Goal: Task Accomplishment & Management: Use online tool/utility

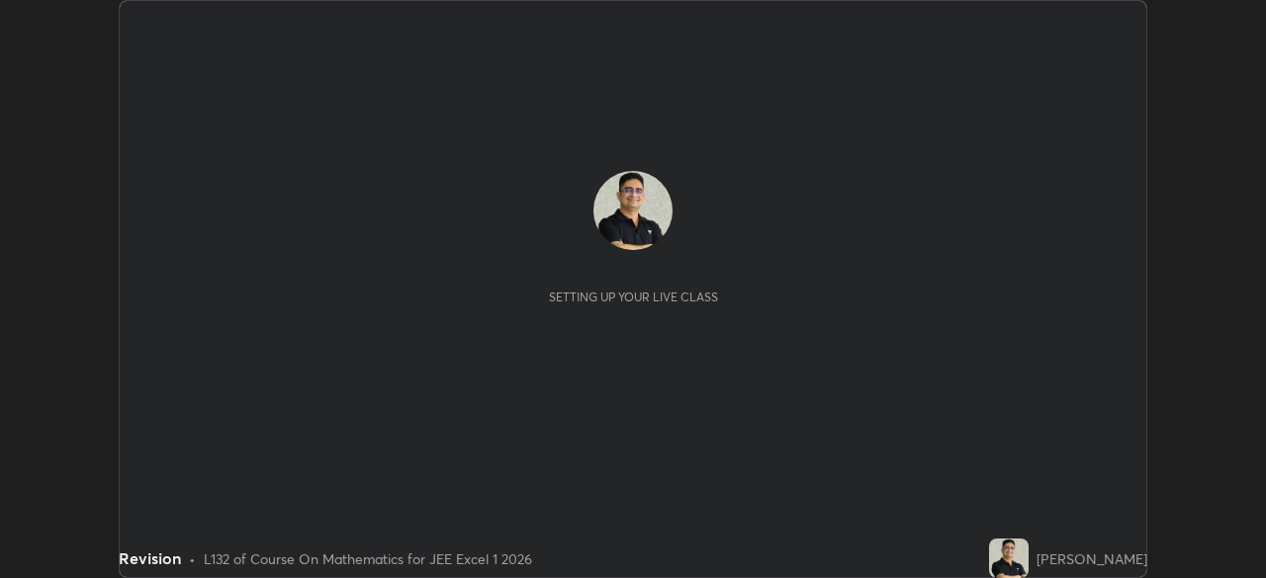
scroll to position [578, 1265]
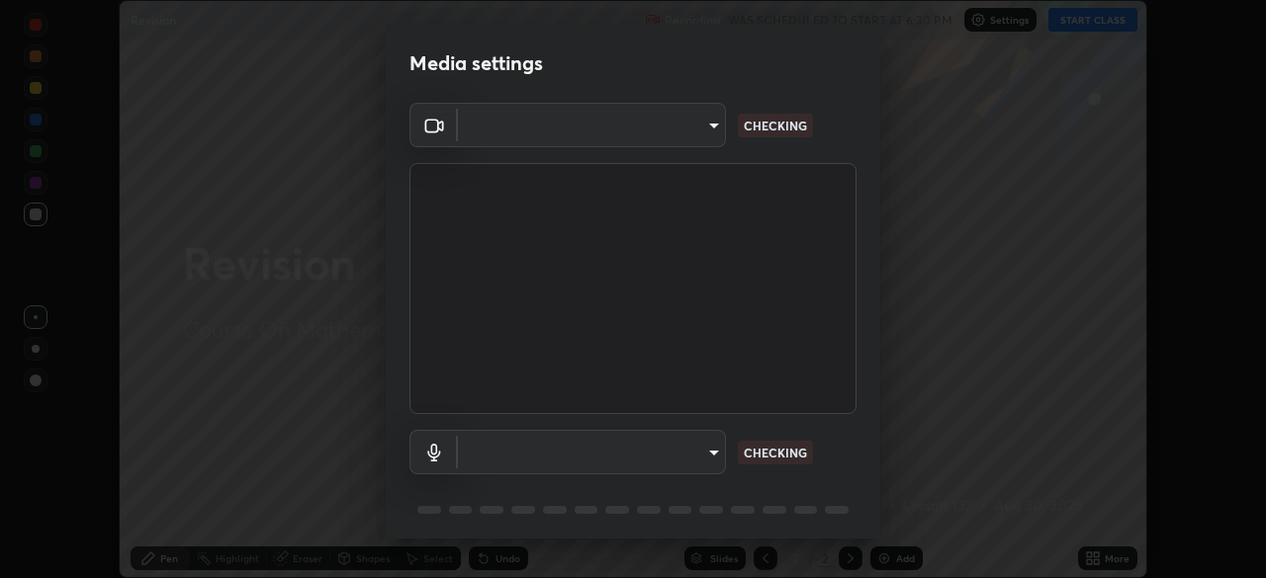
type input "1e49b53be58bf3658c32ba4c8e2538d2601885ca91182b01ba969948c87b8f29"
click at [710, 458] on body "Erase all Revision Recording WAS SCHEDULED TO START AT 6:30 PM Settings START C…" at bounding box center [633, 289] width 1266 height 578
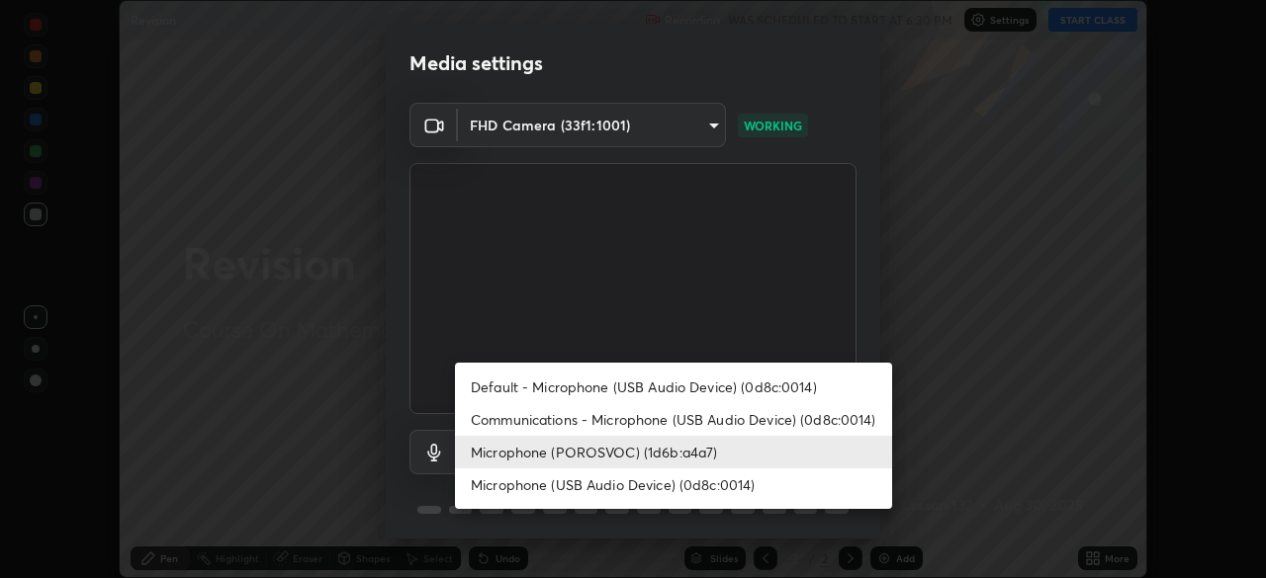
click at [786, 416] on li "Communications - Microphone (USB Audio Device) (0d8c:0014)" at bounding box center [673, 419] width 437 height 33
type input "communications"
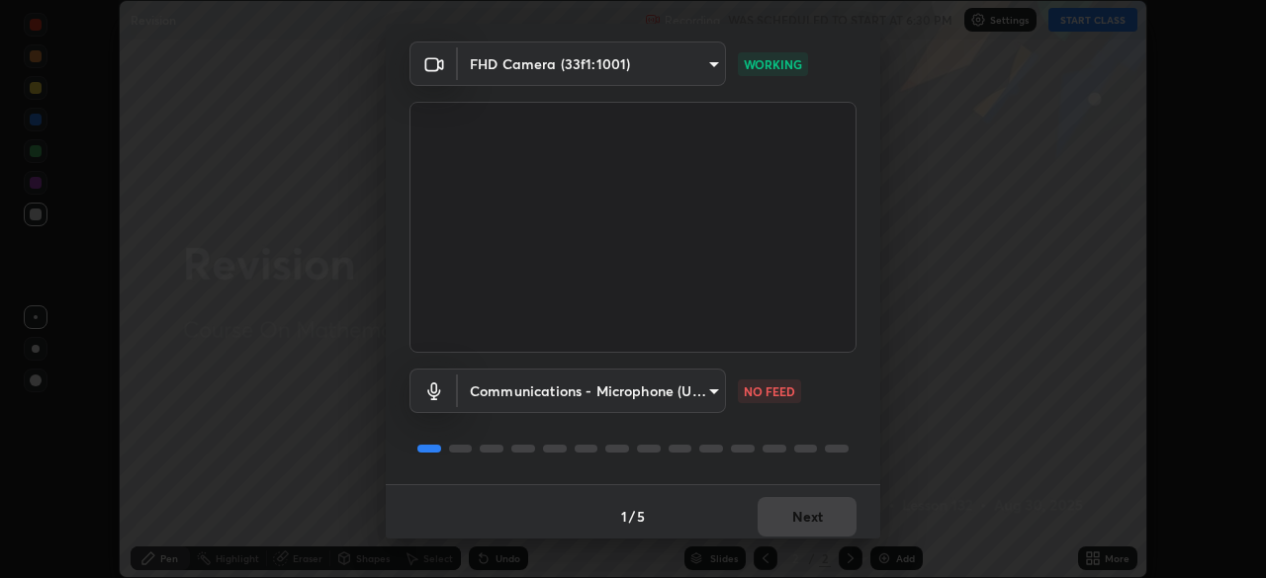
scroll to position [70, 0]
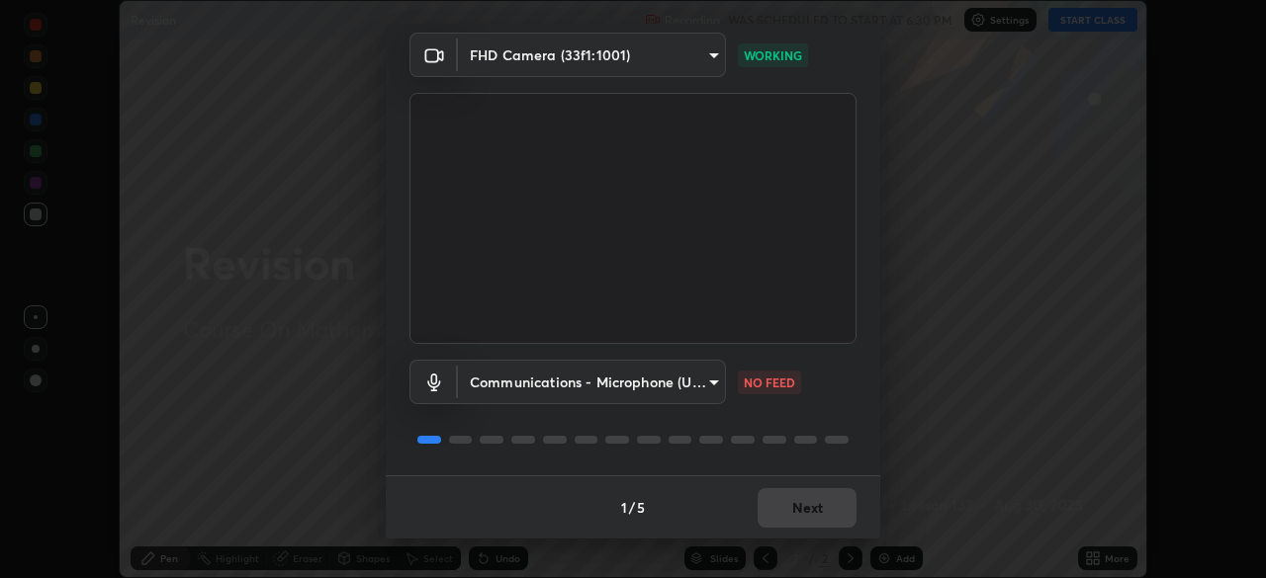
click at [827, 411] on div "Communications - Microphone (USB Audio Device) (0d8c:0014) communications NO FE…" at bounding box center [632, 410] width 447 height 132
click at [829, 407] on div "Communications - Microphone (USB Audio Device) (0d8c:0014) communications CHECK…" at bounding box center [632, 410] width 447 height 132
click at [818, 409] on div "Communications - Microphone (USB Audio Device) (0d8c:0014) communications CHECK…" at bounding box center [632, 410] width 447 height 132
click at [808, 425] on div "Communications - Microphone (USB Audio Device) (0d8c:0014) communications CHECK…" at bounding box center [632, 410] width 447 height 132
click at [821, 423] on div "Communications - Microphone (USB Audio Device) (0d8c:0014) communications CHECK…" at bounding box center [632, 410] width 447 height 132
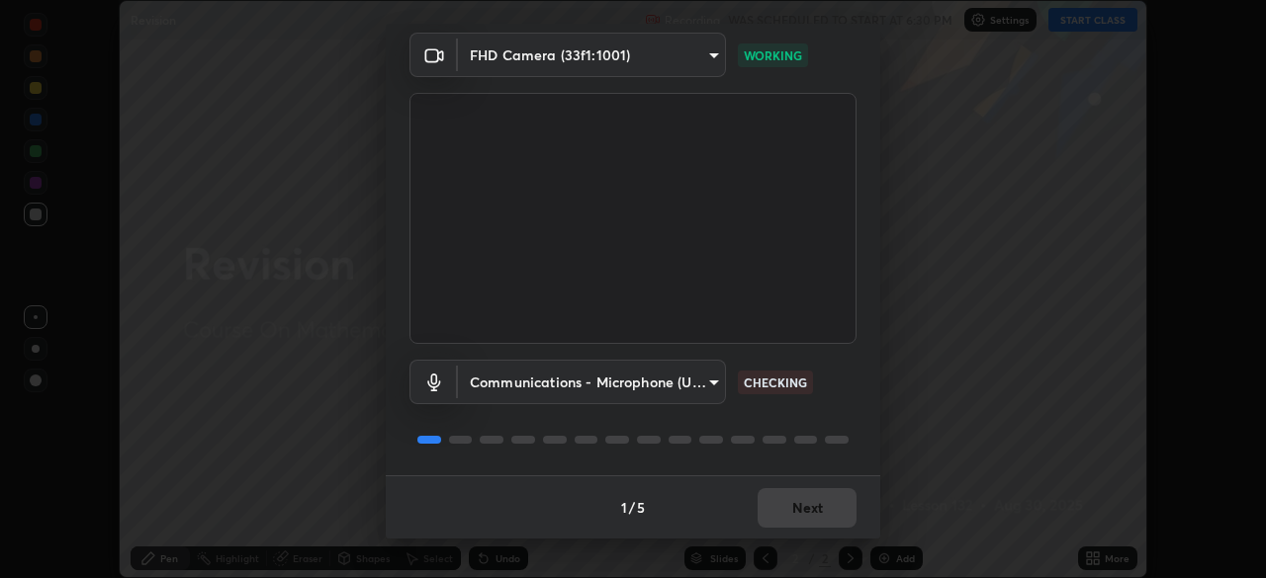
click at [815, 422] on div "Communications - Microphone (USB Audio Device) (0d8c:0014) communications CHECK…" at bounding box center [632, 410] width 447 height 132
click at [804, 511] on button "Next" at bounding box center [806, 508] width 99 height 40
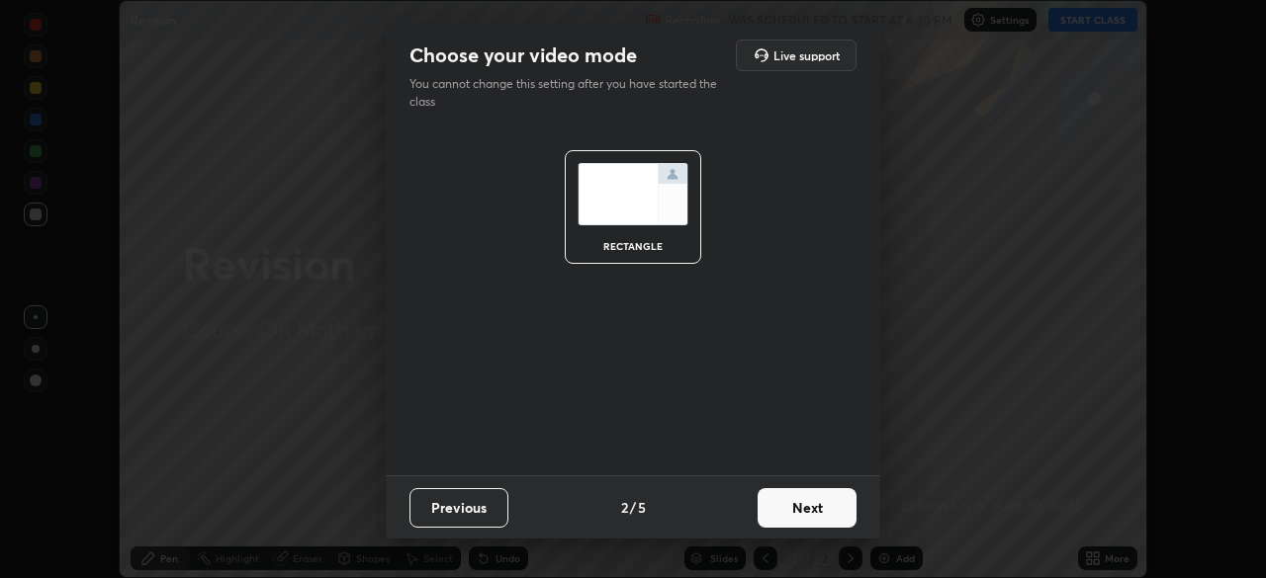
scroll to position [0, 0]
click at [811, 512] on button "Next" at bounding box center [806, 508] width 99 height 40
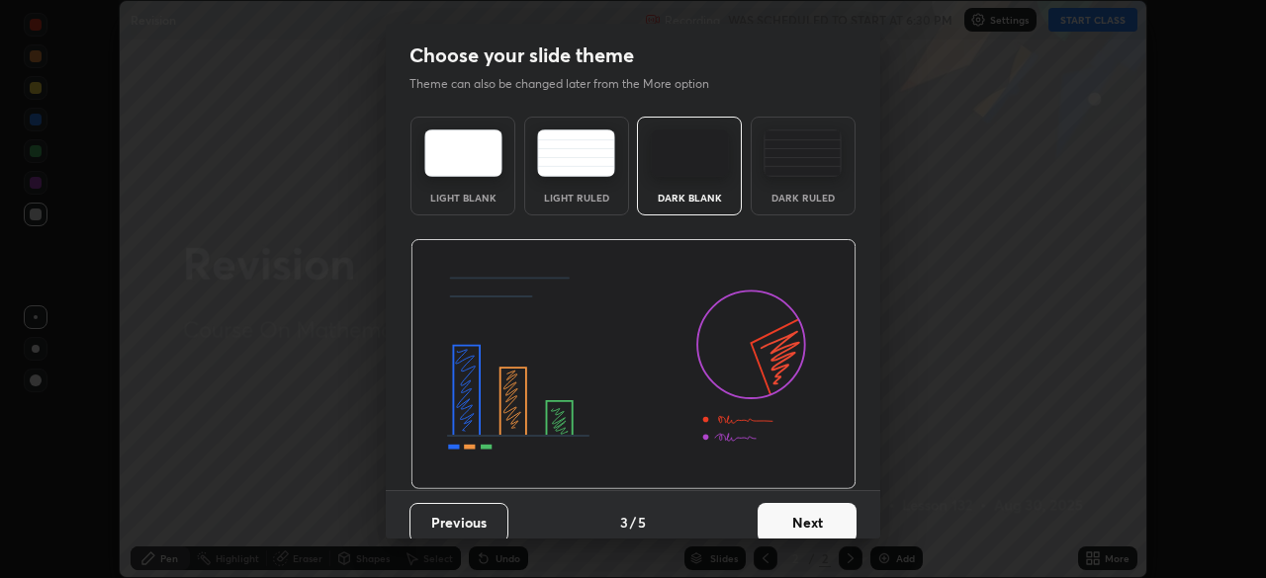
click at [817, 513] on button "Next" at bounding box center [806, 523] width 99 height 40
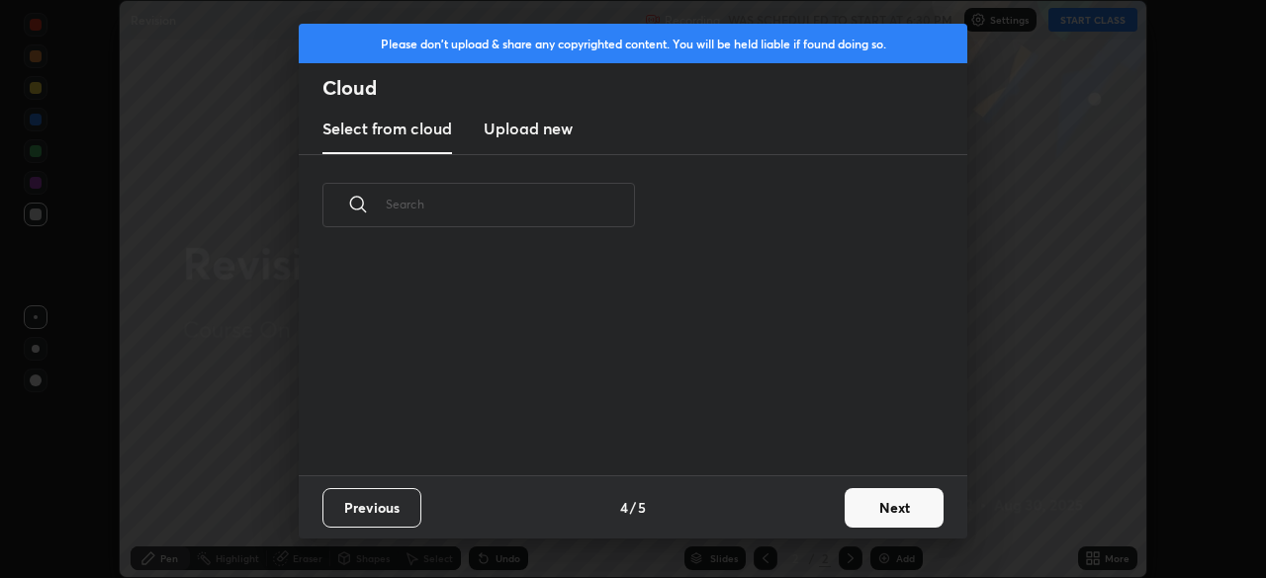
click at [879, 512] on button "Next" at bounding box center [893, 508] width 99 height 40
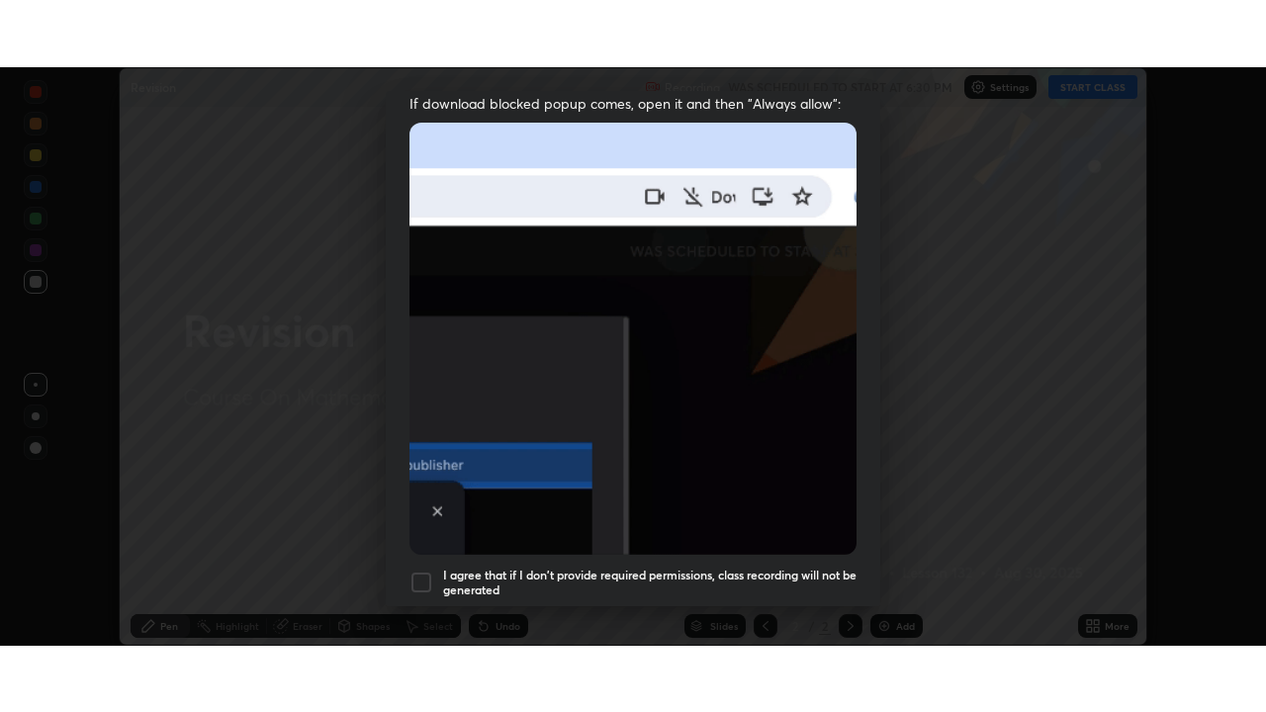
scroll to position [474, 0]
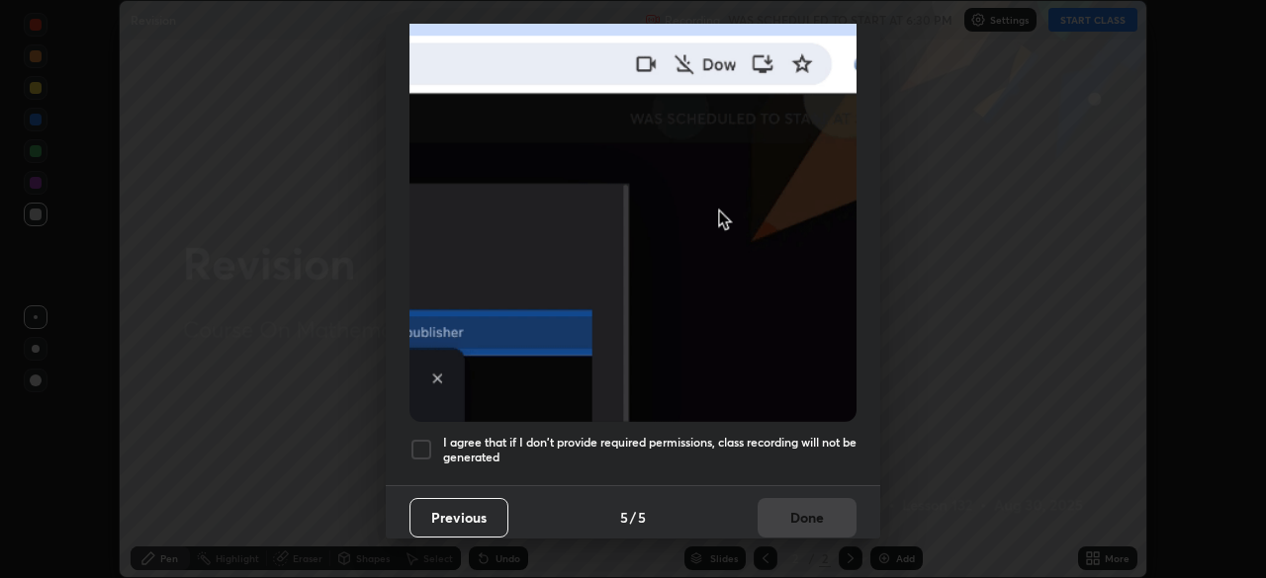
click at [420, 438] on div at bounding box center [421, 450] width 24 height 24
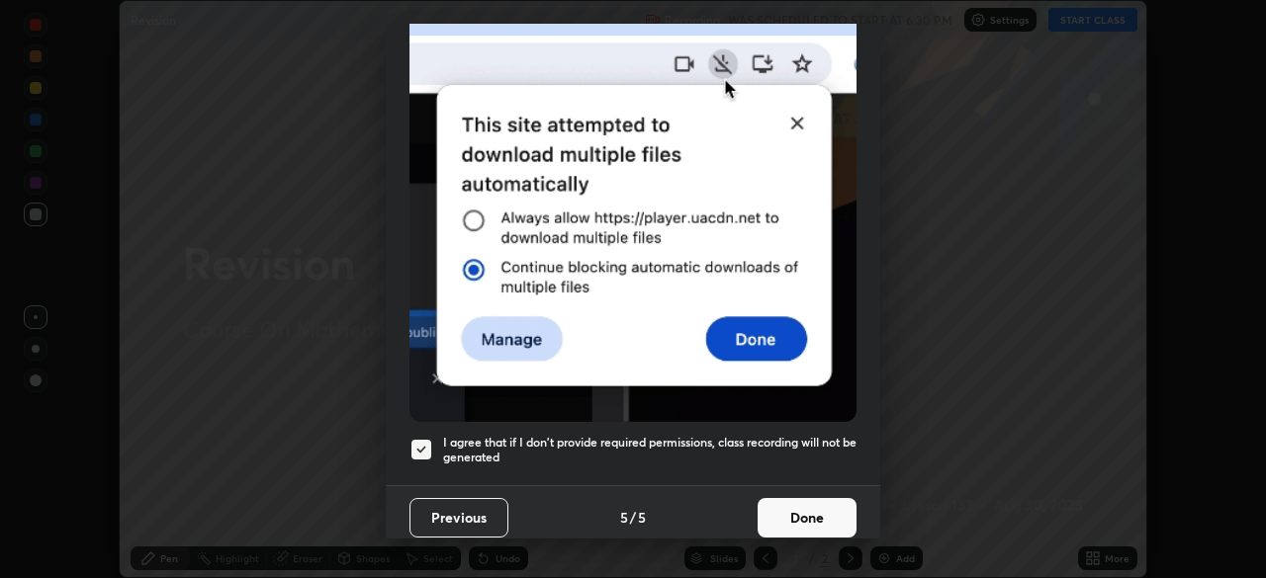
click at [793, 507] on button "Done" at bounding box center [806, 518] width 99 height 40
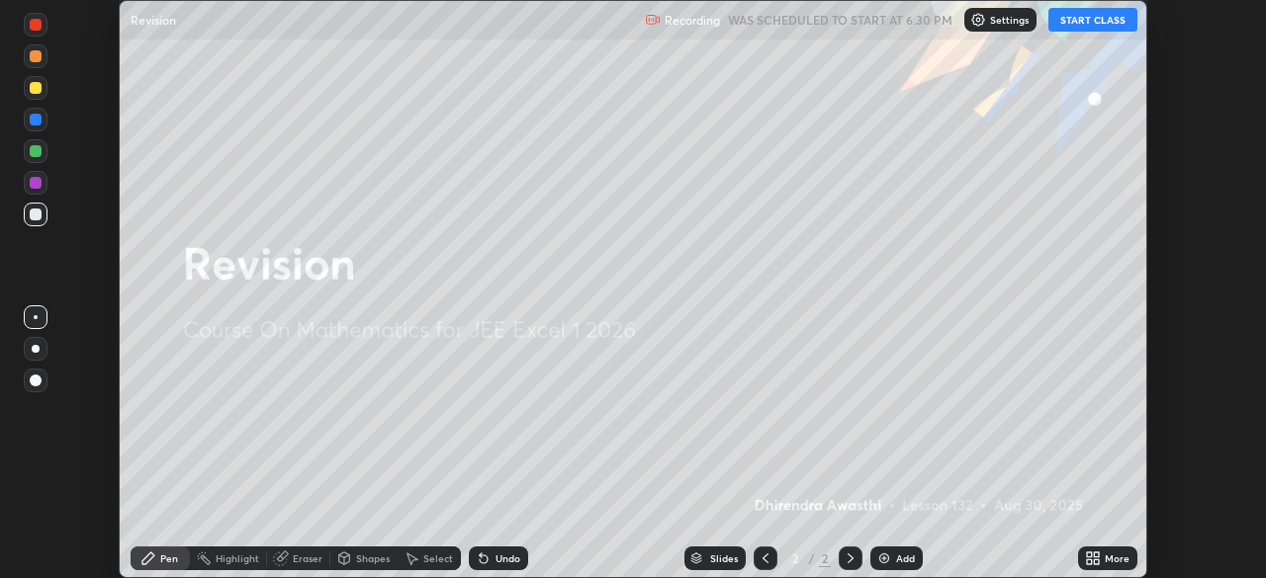
click at [1065, 19] on button "START CLASS" at bounding box center [1092, 20] width 89 height 24
click at [1089, 555] on icon at bounding box center [1089, 555] width 5 height 5
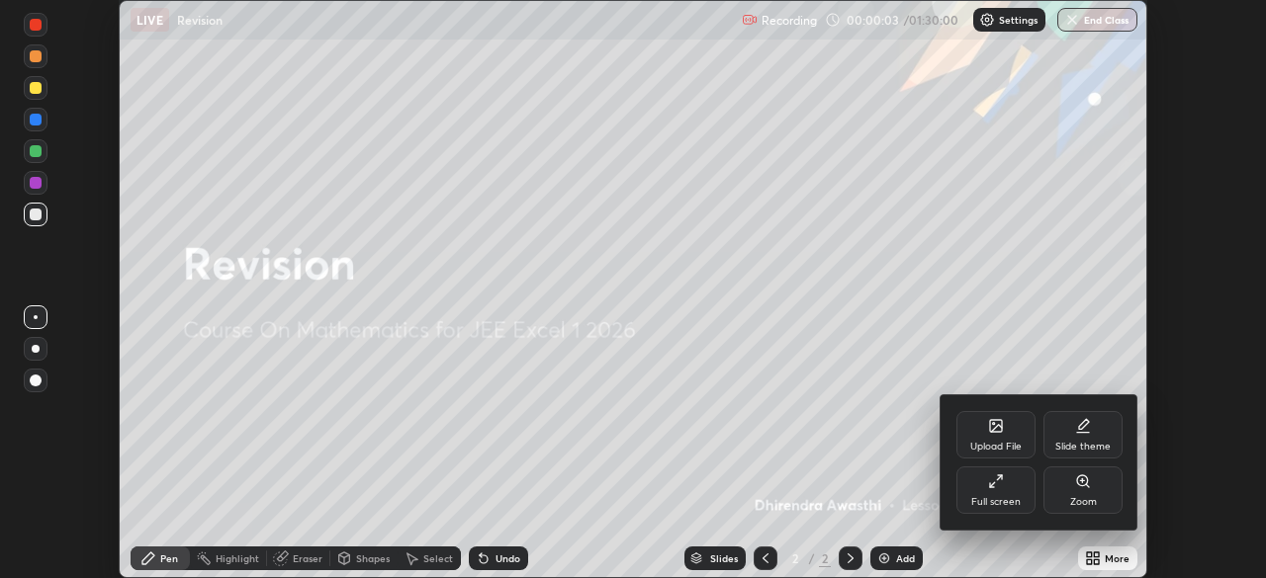
click at [1003, 486] on icon at bounding box center [996, 482] width 16 height 16
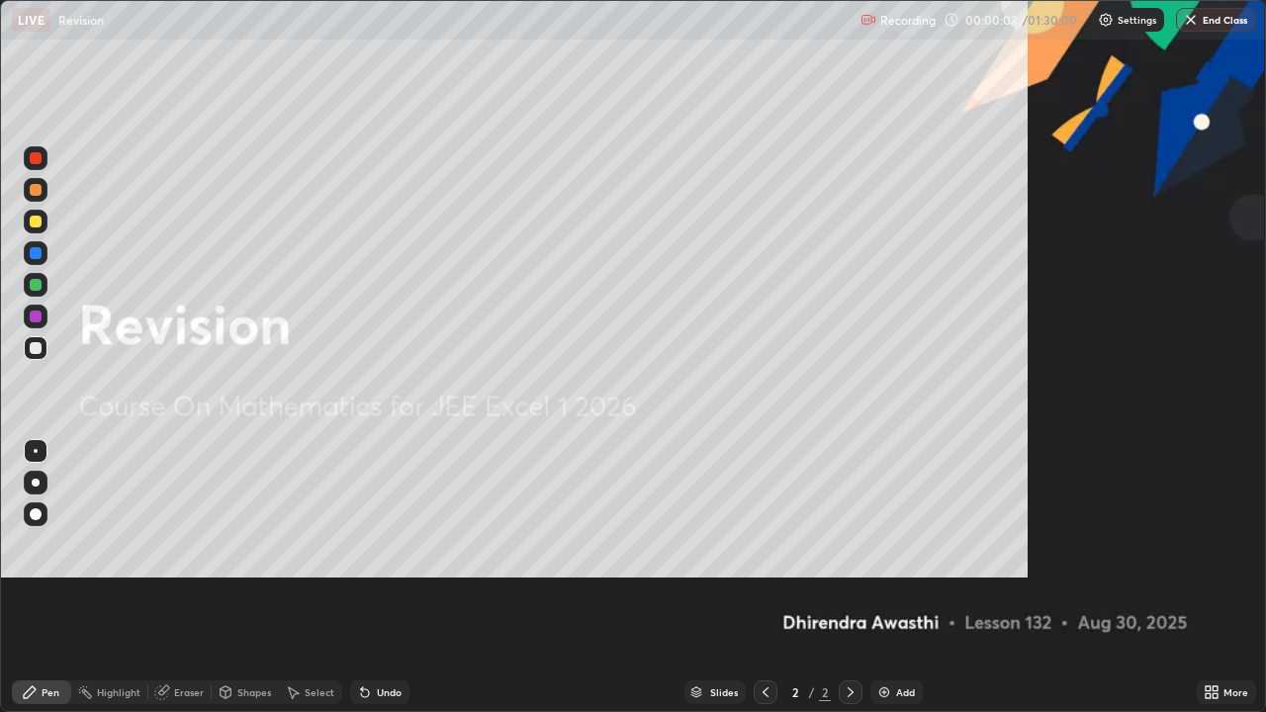
scroll to position [712, 1266]
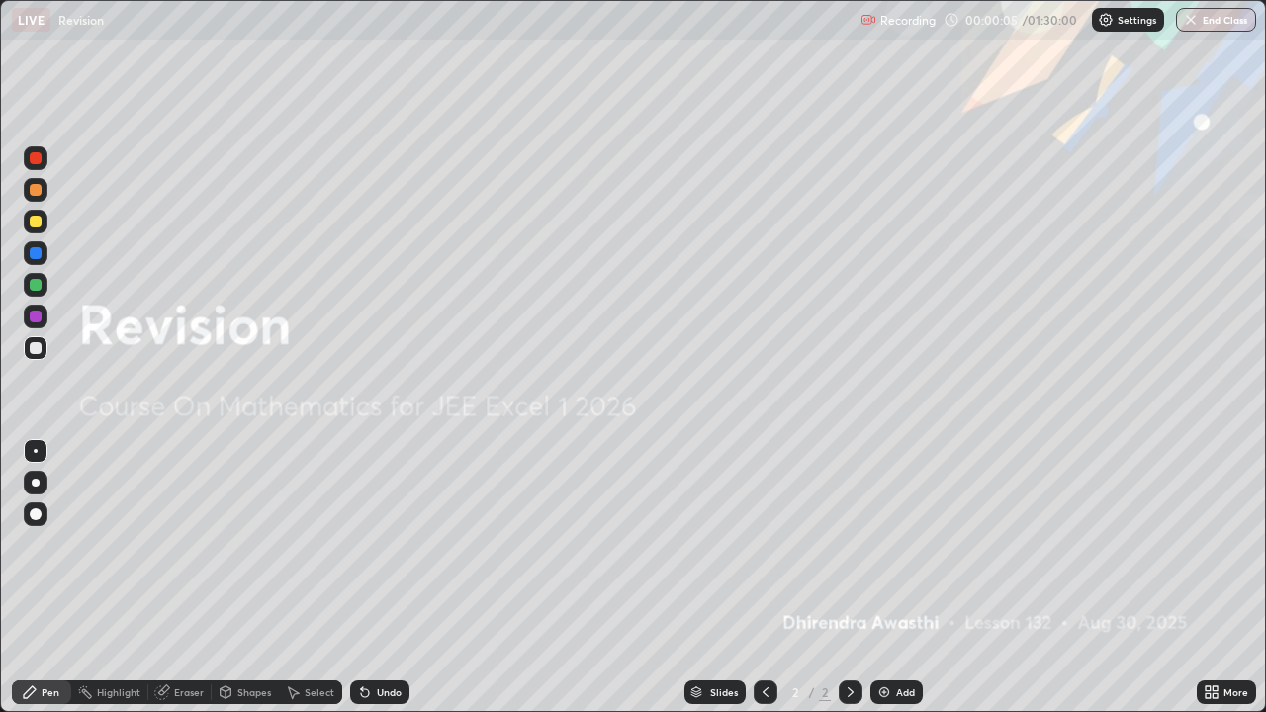
click at [888, 577] on img at bounding box center [884, 692] width 16 height 16
